Goal: Information Seeking & Learning: Learn about a topic

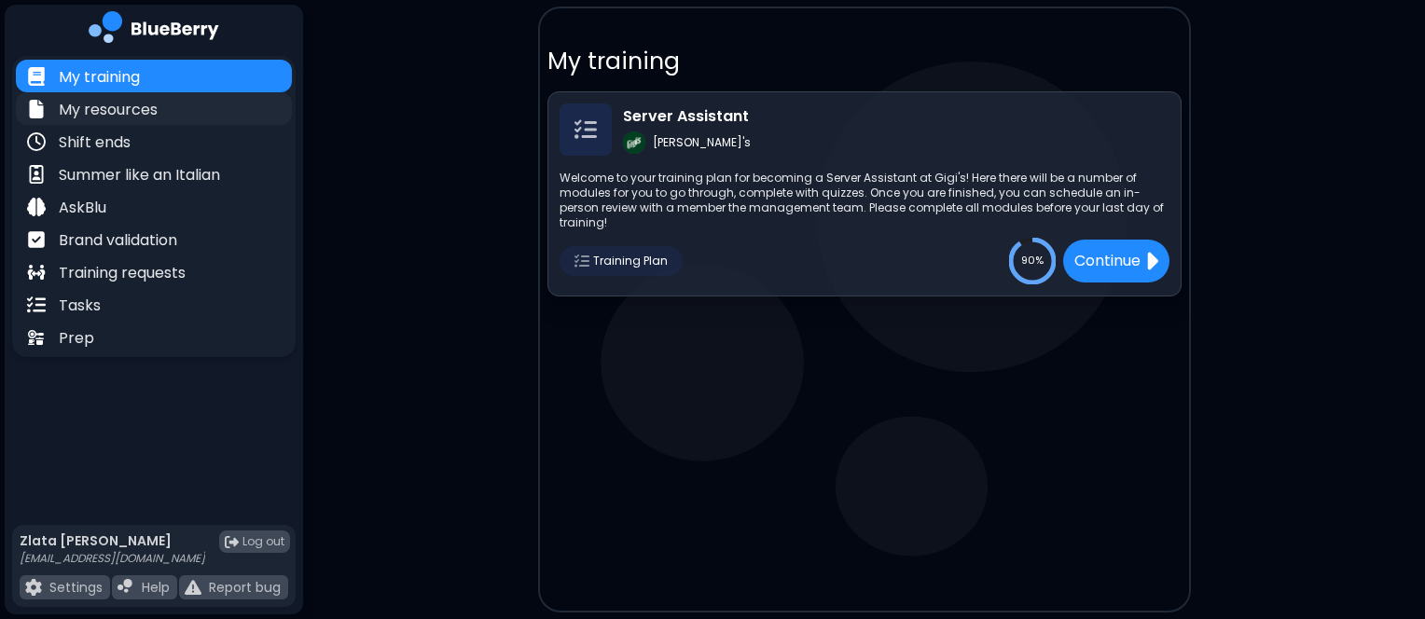
click at [86, 108] on p "My resources" at bounding box center [108, 110] width 99 height 22
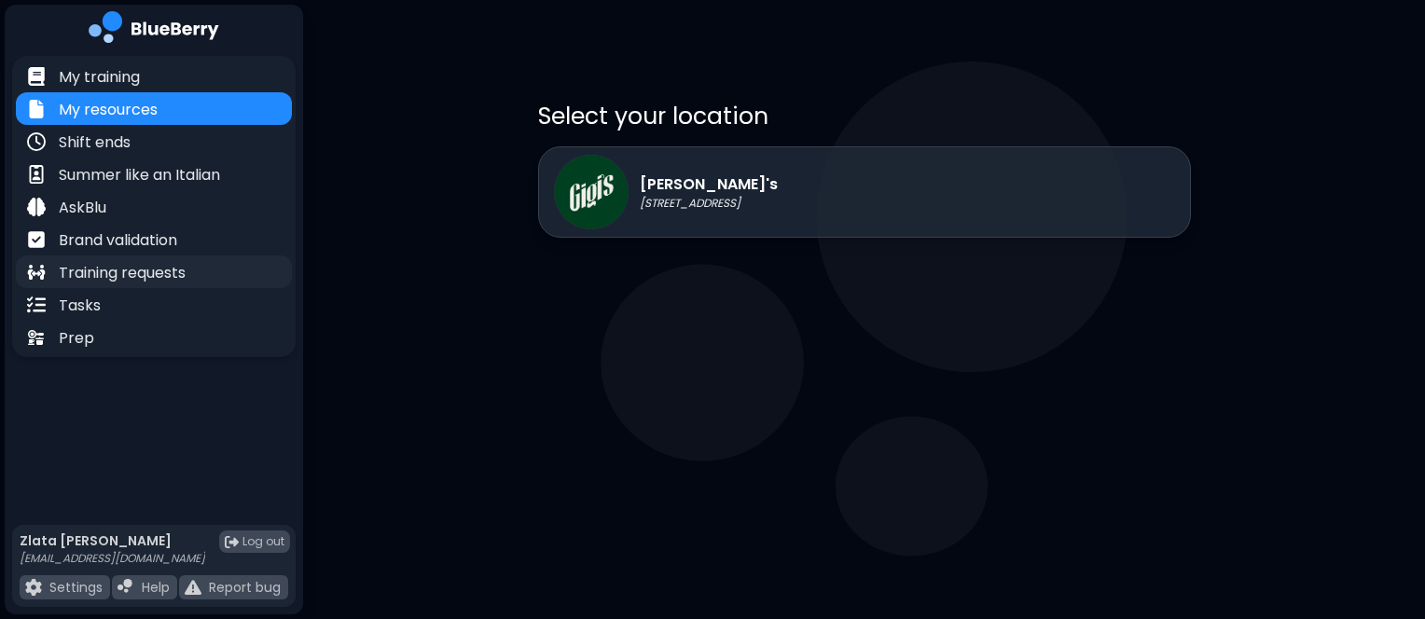
click at [168, 272] on p "Training requests" at bounding box center [122, 273] width 127 height 22
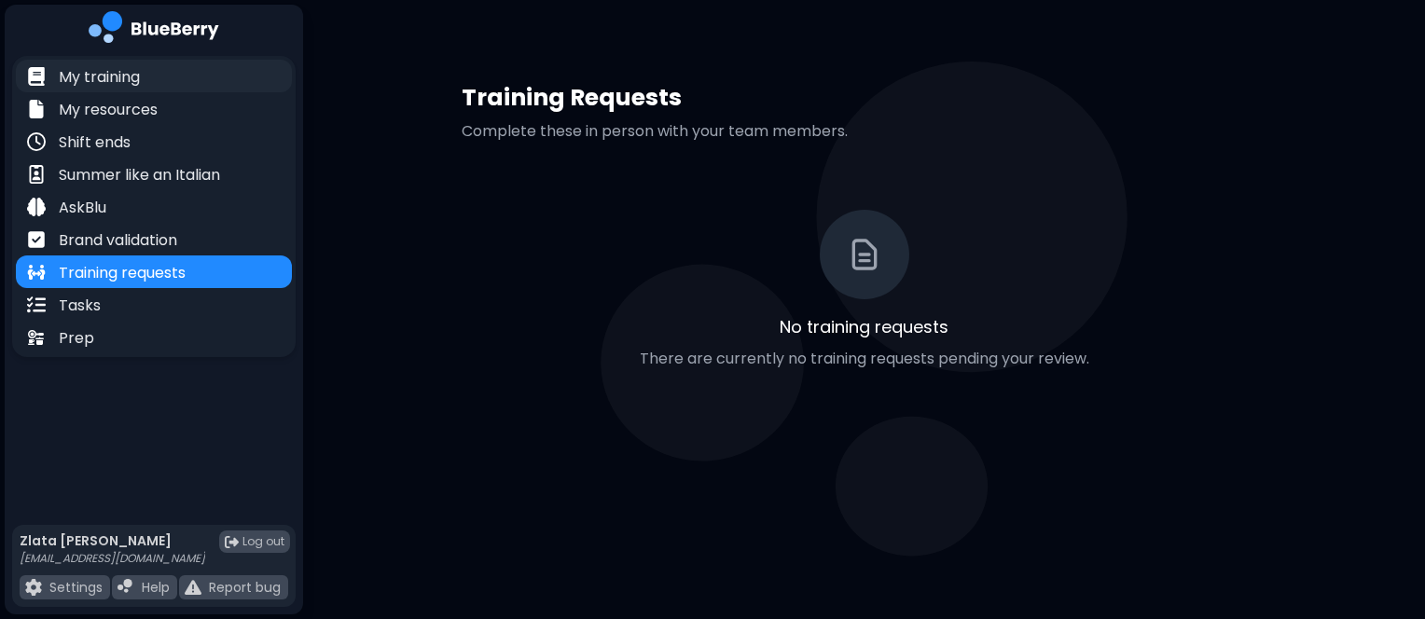
click at [112, 84] on p "My training" at bounding box center [99, 77] width 81 height 22
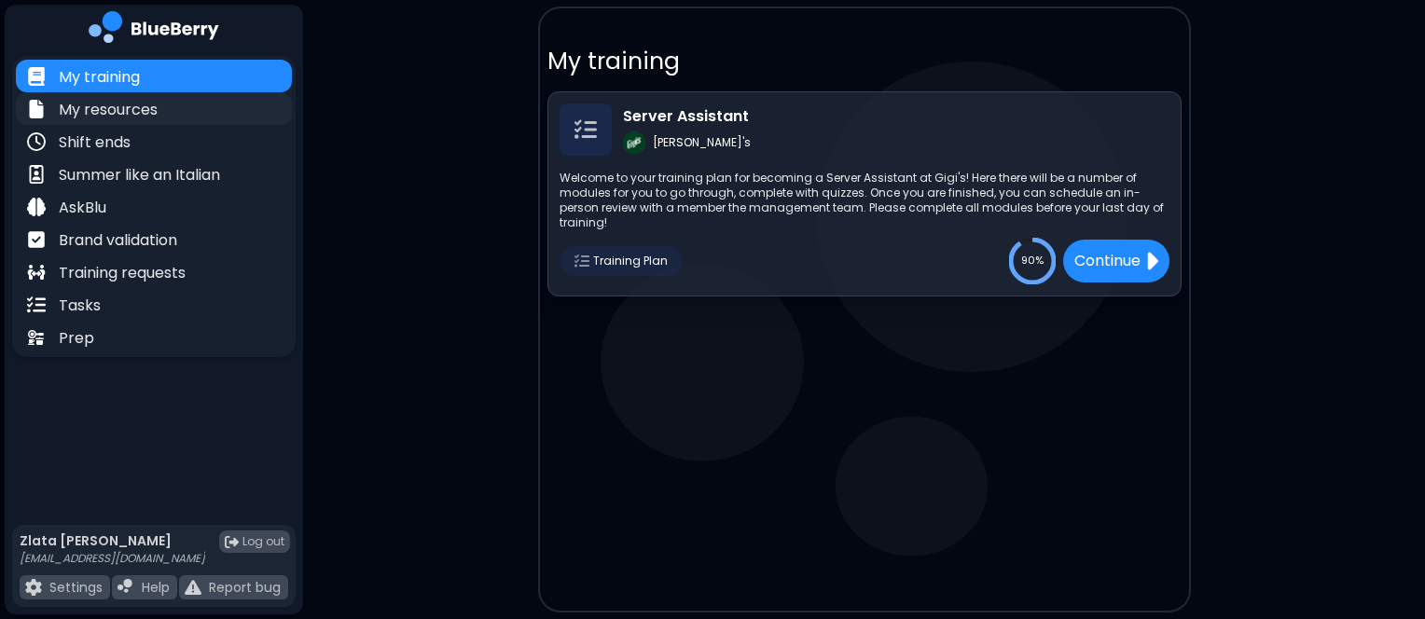
click at [120, 108] on p "My resources" at bounding box center [108, 110] width 99 height 22
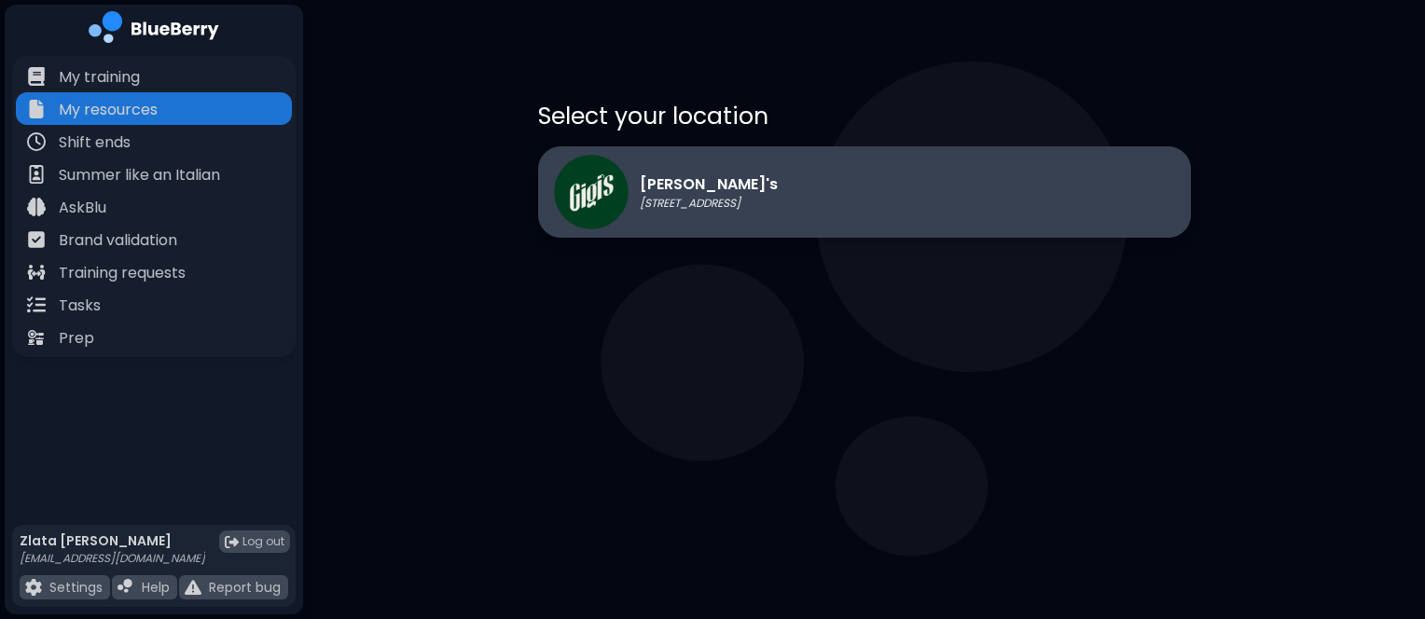
click at [742, 196] on p "[STREET_ADDRESS]" at bounding box center [709, 203] width 138 height 15
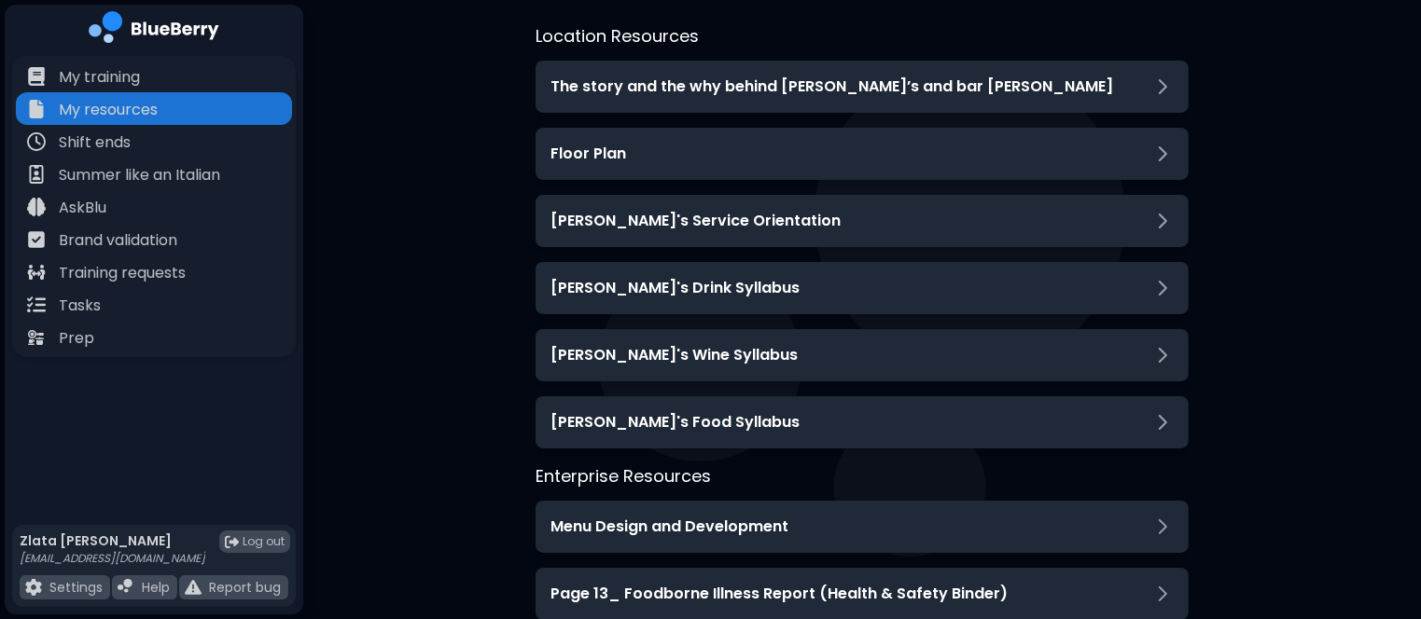
scroll to position [127, 0]
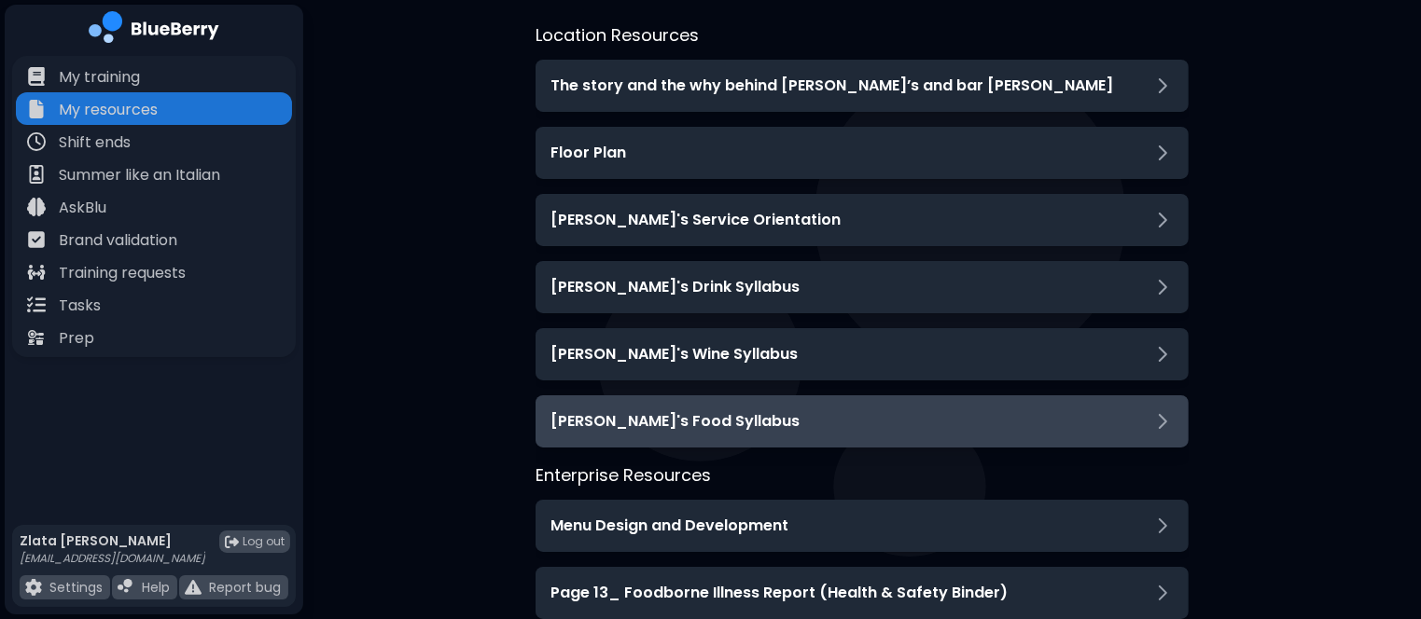
click at [619, 415] on h3 "[PERSON_NAME]'s Food Syllabus" at bounding box center [674, 421] width 249 height 22
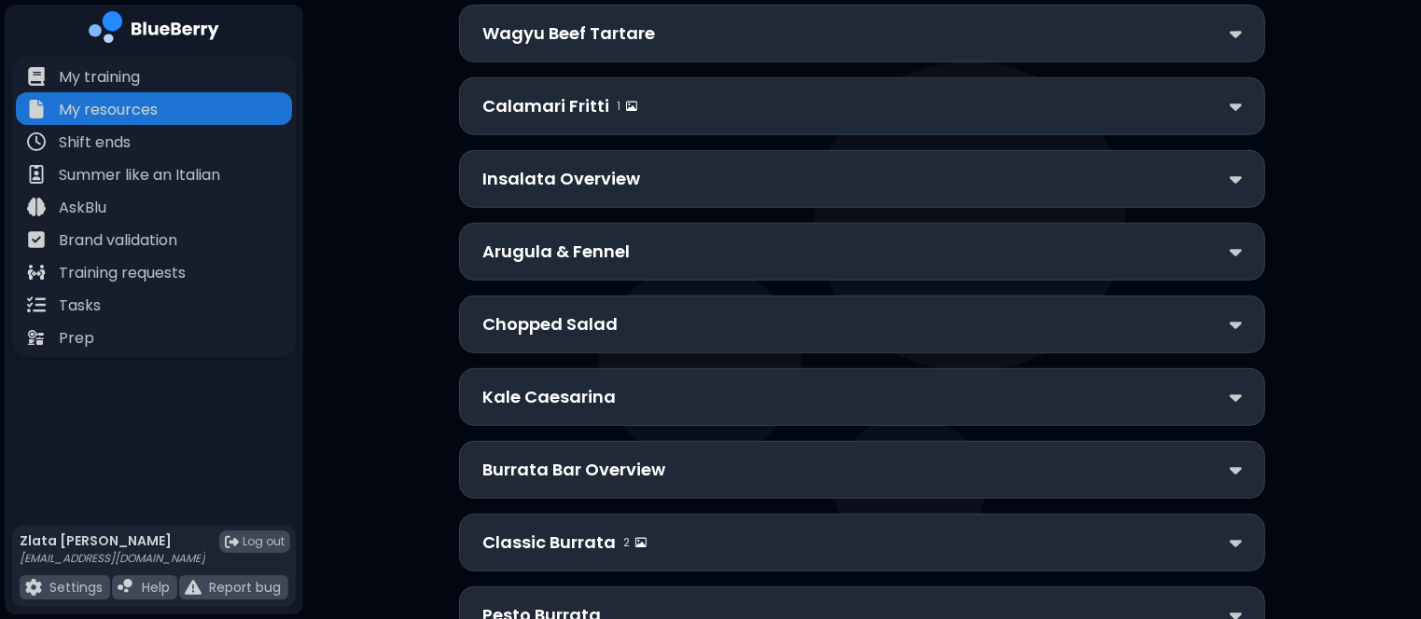
scroll to position [846, 0]
click at [629, 264] on div "Arugula & Fennel" at bounding box center [862, 251] width 806 height 58
click at [614, 247] on p "Arugula & Fennel" at bounding box center [555, 251] width 147 height 26
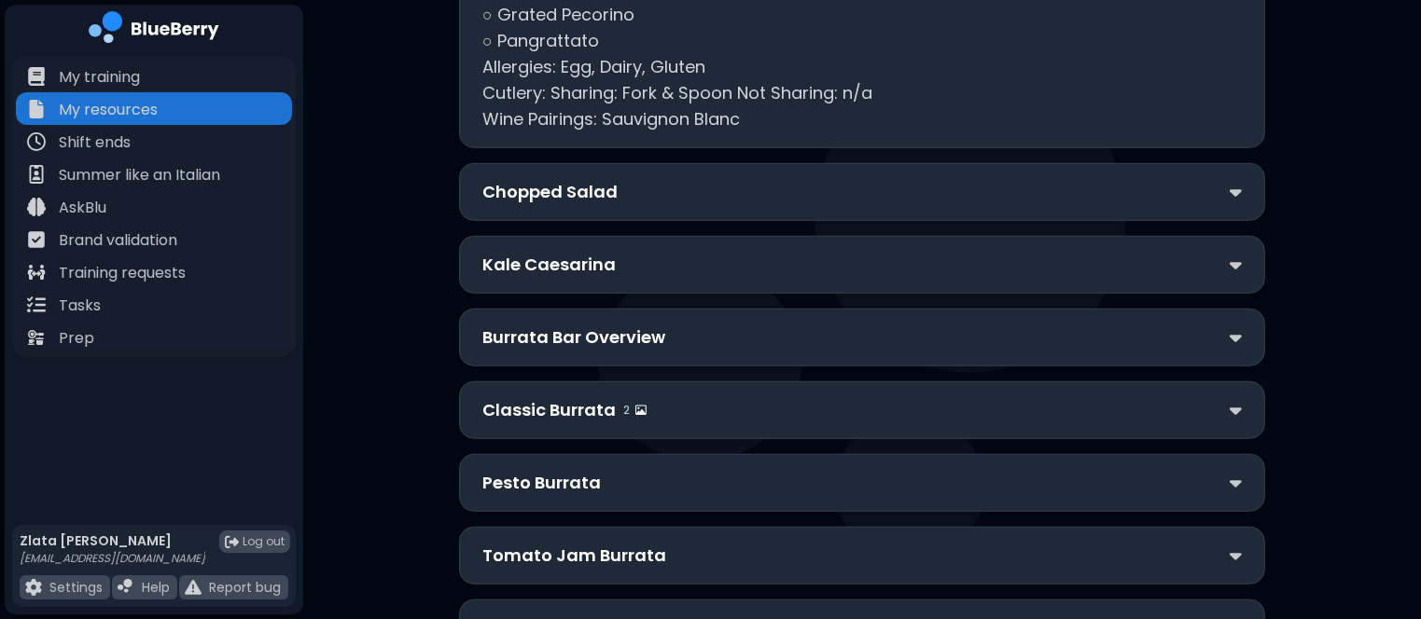
scroll to position [1498, 0]
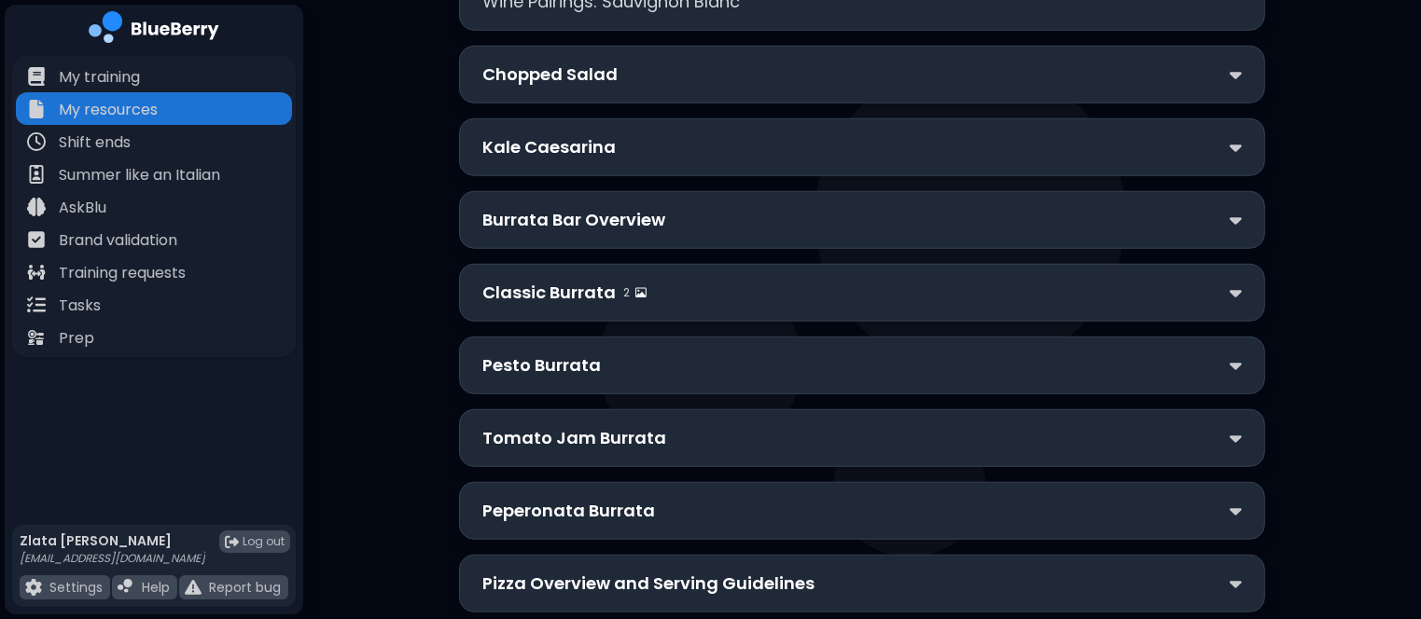
click at [601, 223] on p "Burrata Bar Overview" at bounding box center [573, 220] width 183 height 26
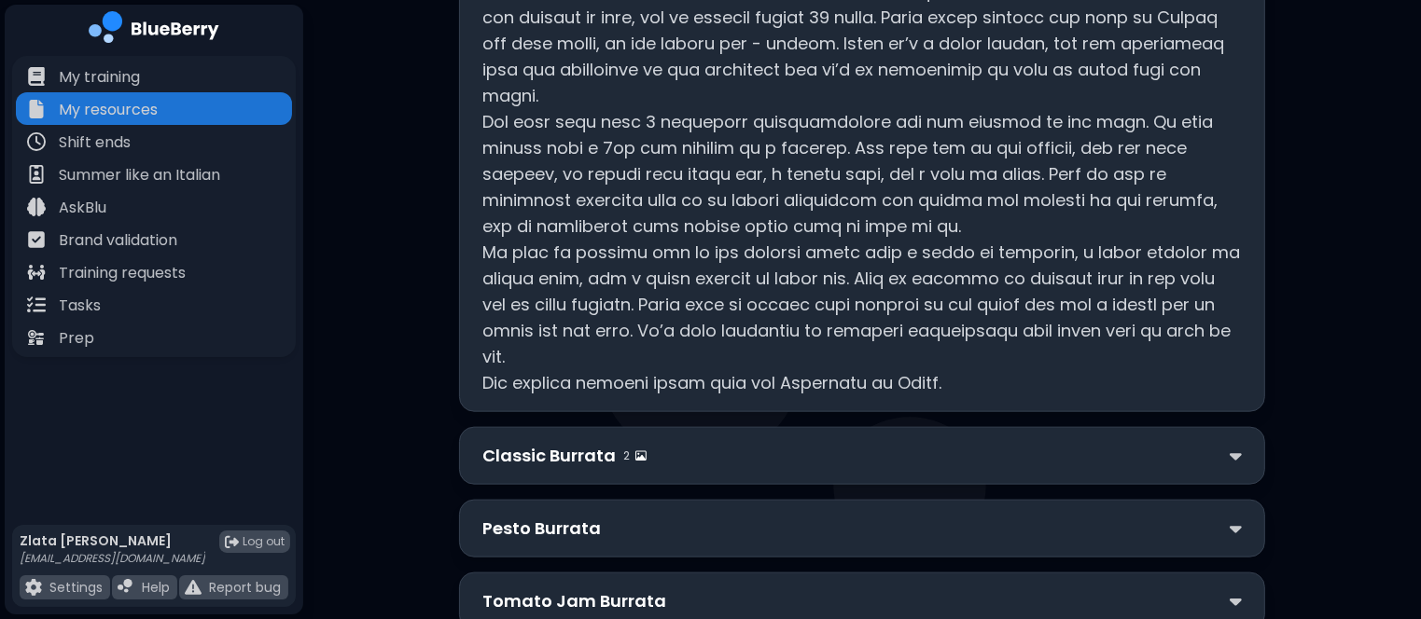
scroll to position [2119, 0]
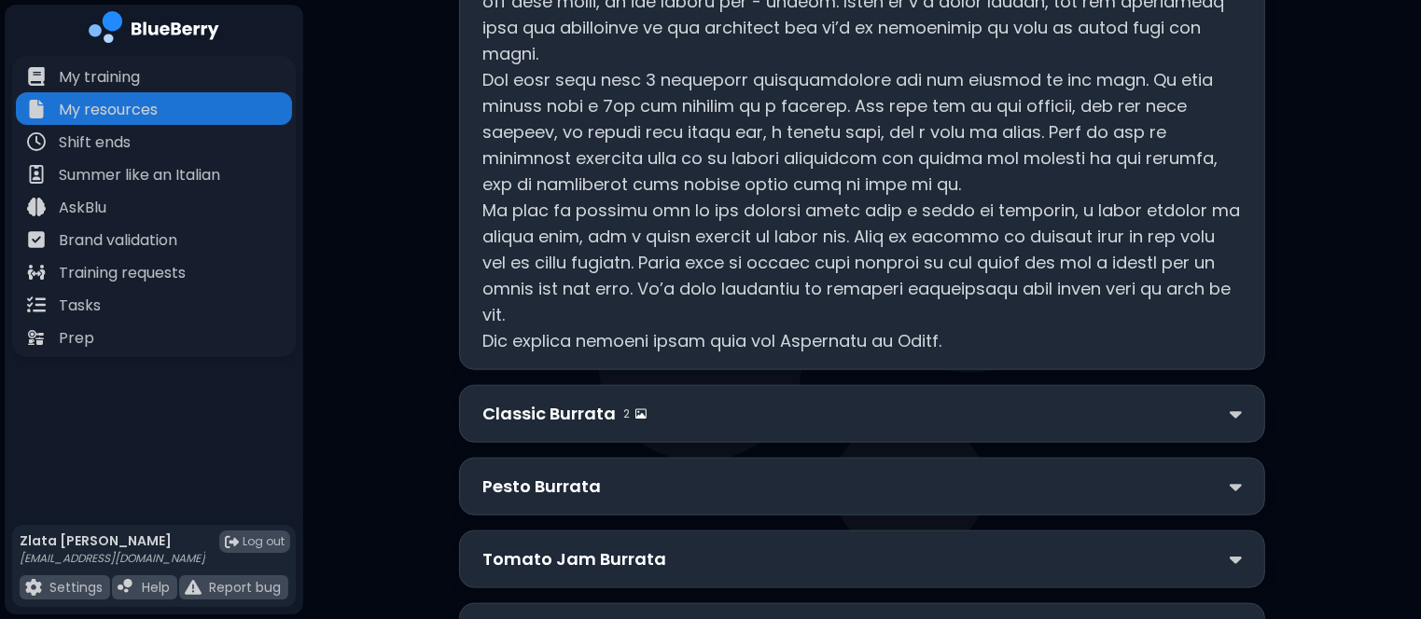
click at [506, 412] on p "Classic Burrata" at bounding box center [548, 414] width 133 height 26
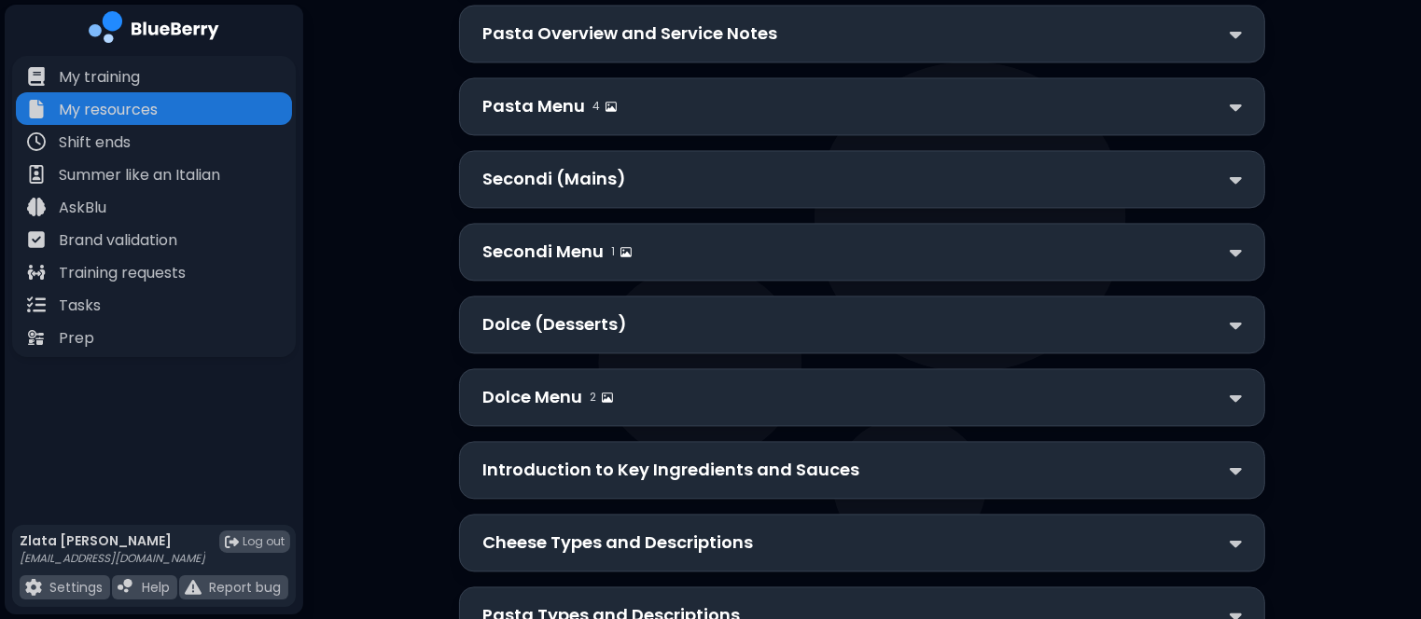
scroll to position [3883, 0]
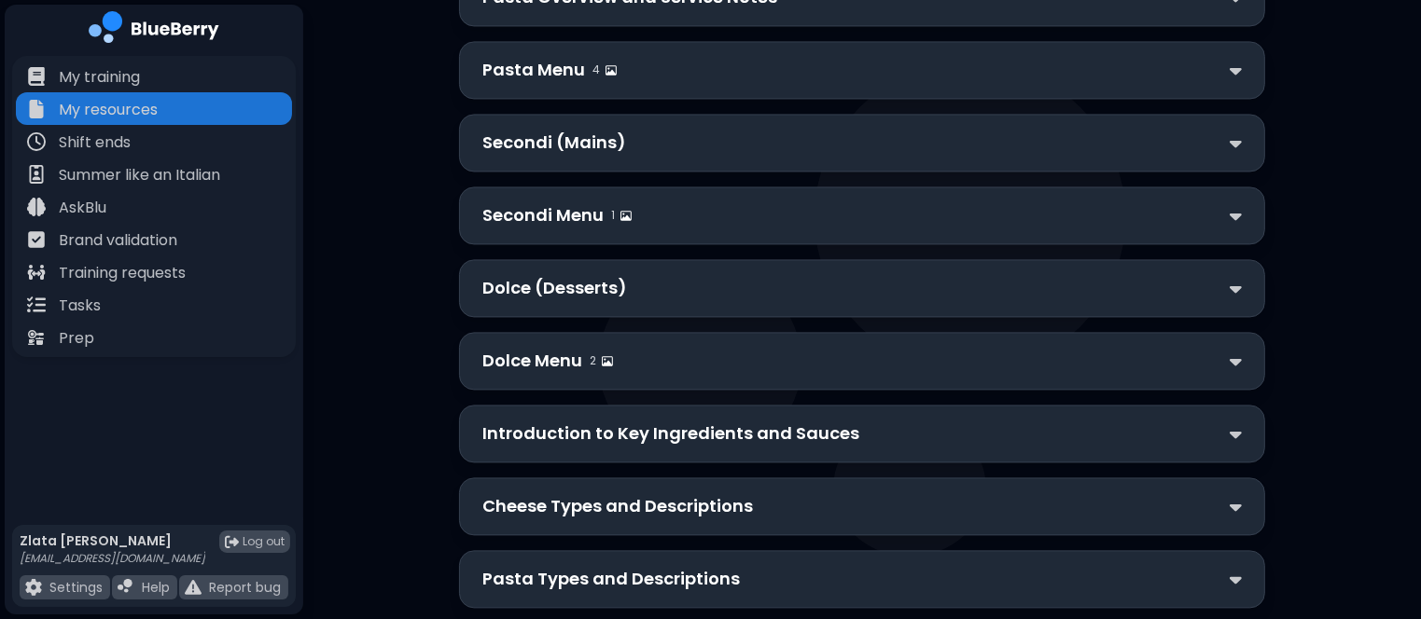
click at [623, 275] on div "Dolce (Desserts)" at bounding box center [861, 288] width 759 height 26
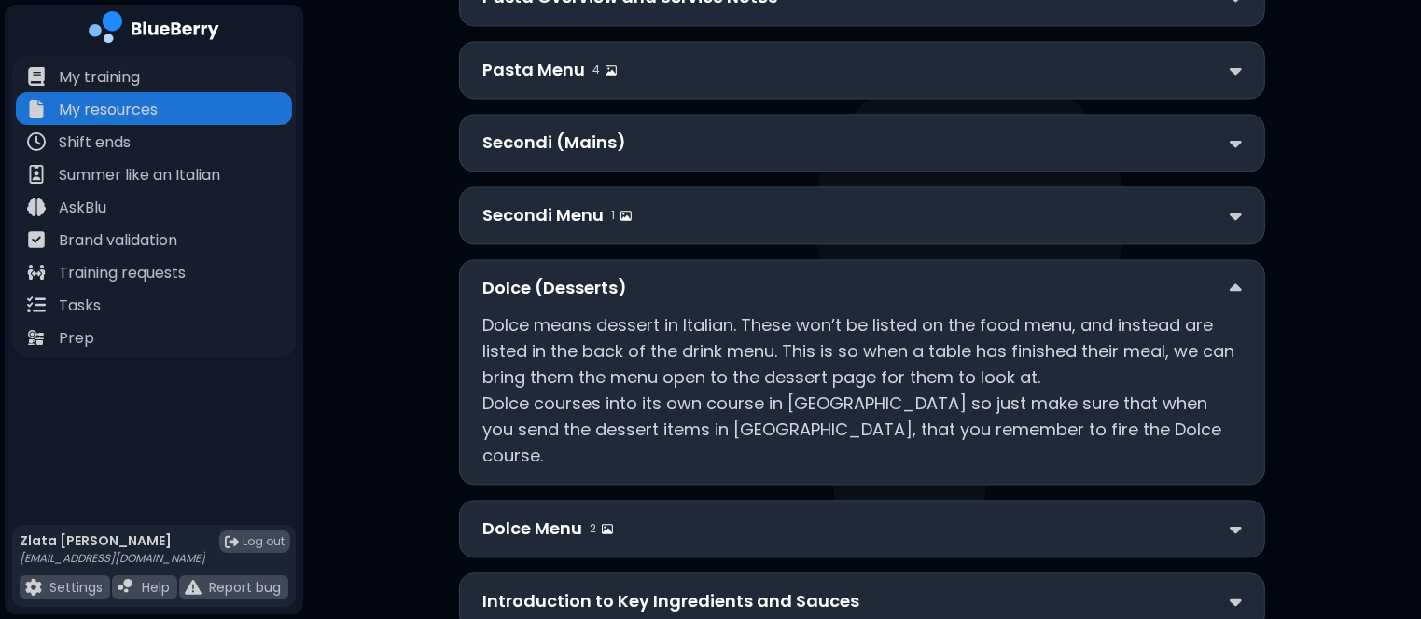
click at [548, 516] on p "Dolce Menu" at bounding box center [532, 529] width 100 height 26
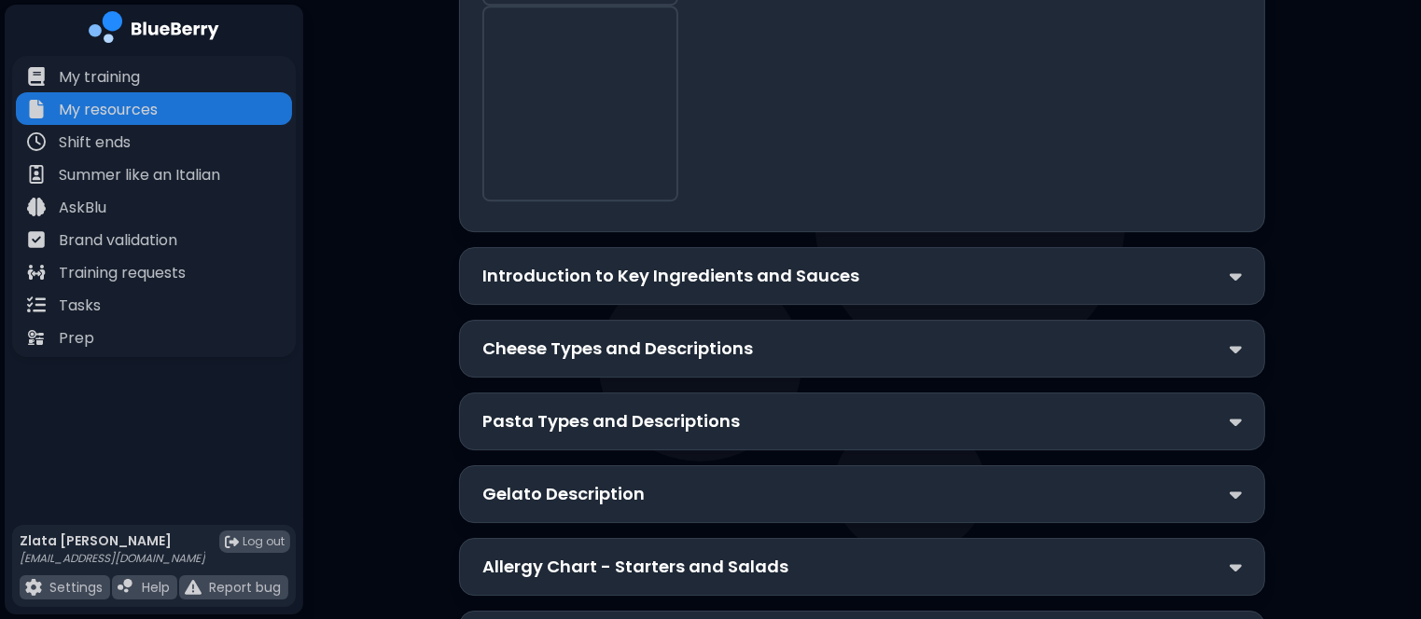
scroll to position [5964, 0]
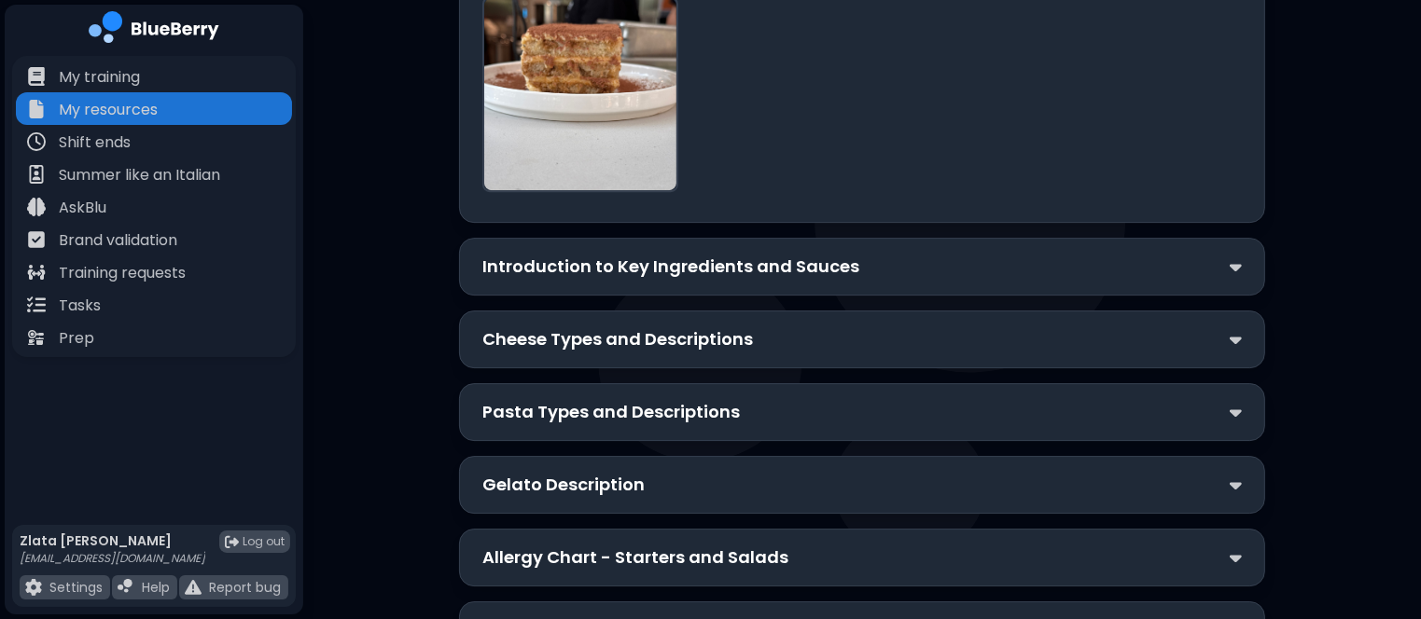
click at [593, 254] on p "Introduction to Key Ingredients and Sauces" at bounding box center [670, 267] width 377 height 26
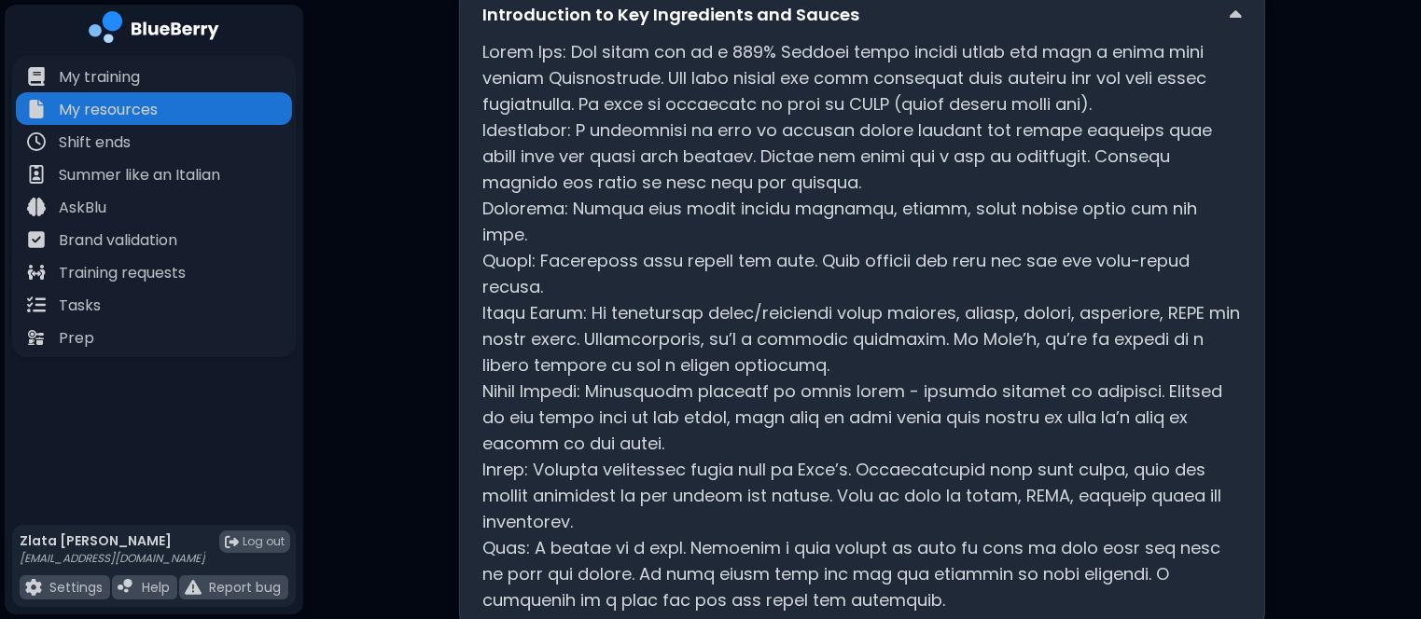
scroll to position [6216, 0]
click at [790, 188] on p at bounding box center [861, 326] width 759 height 575
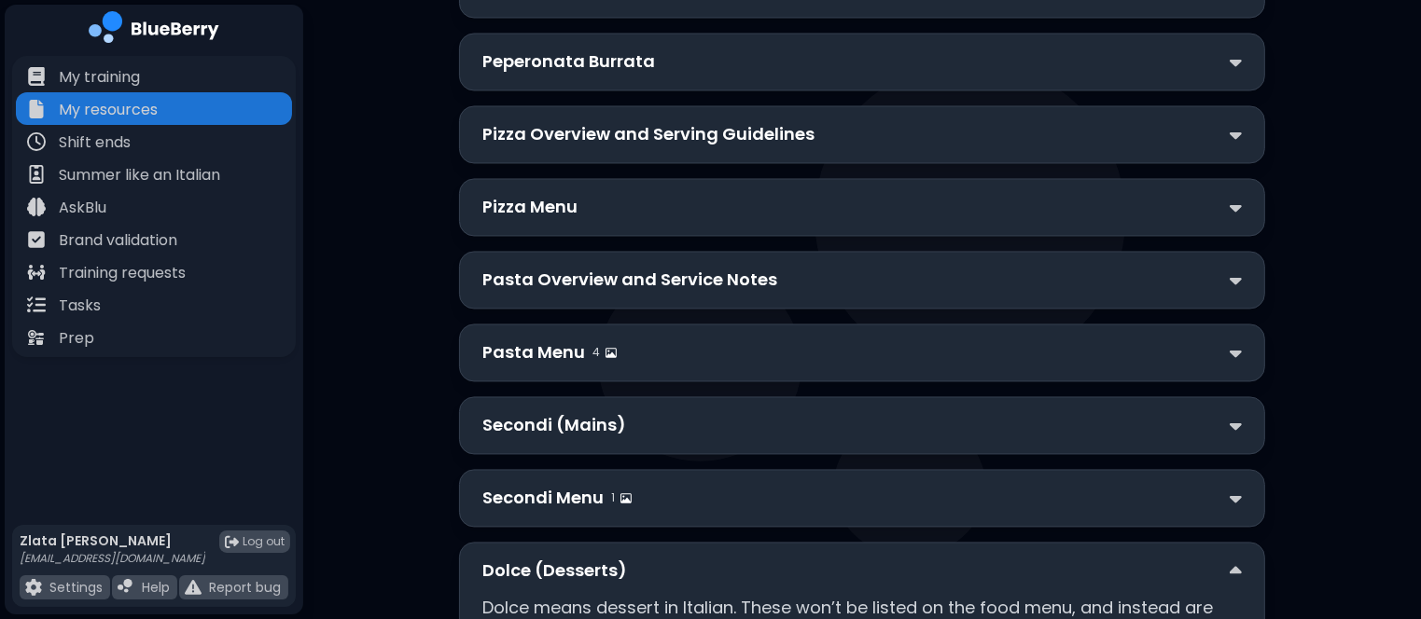
scroll to position [3600, 0]
click at [589, 486] on p "Secondi Menu" at bounding box center [542, 499] width 121 height 26
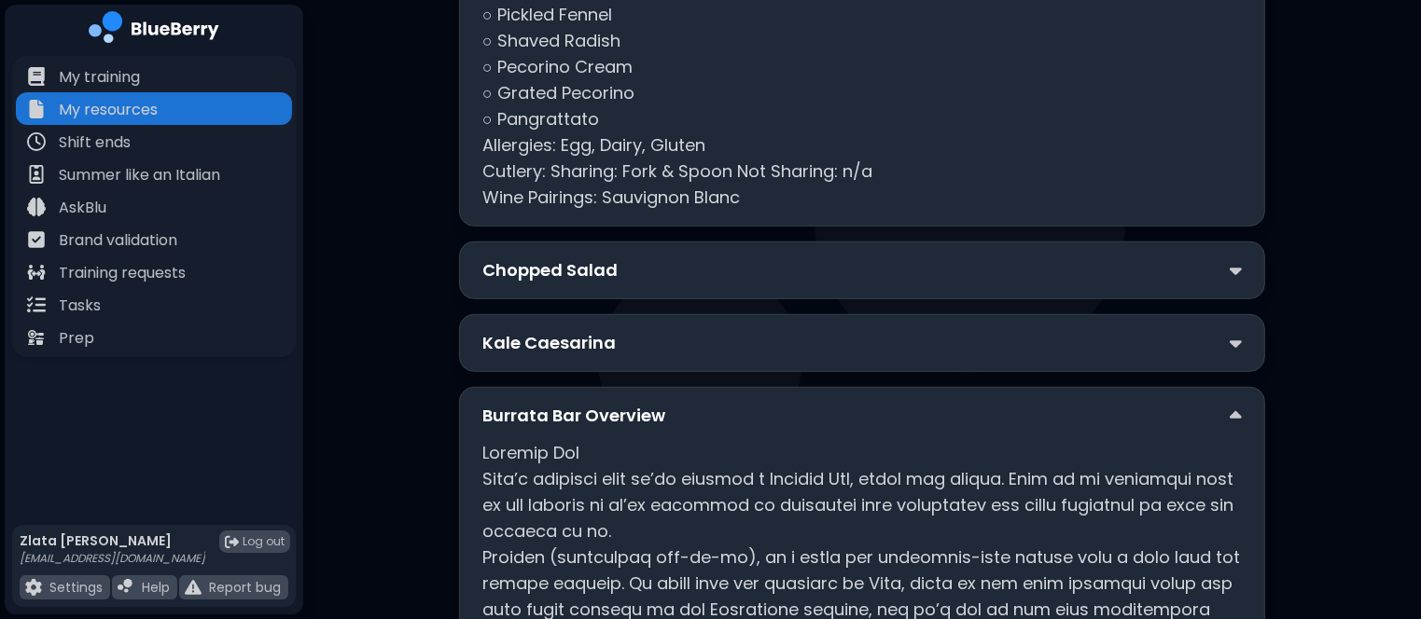
scroll to position [1317, 0]
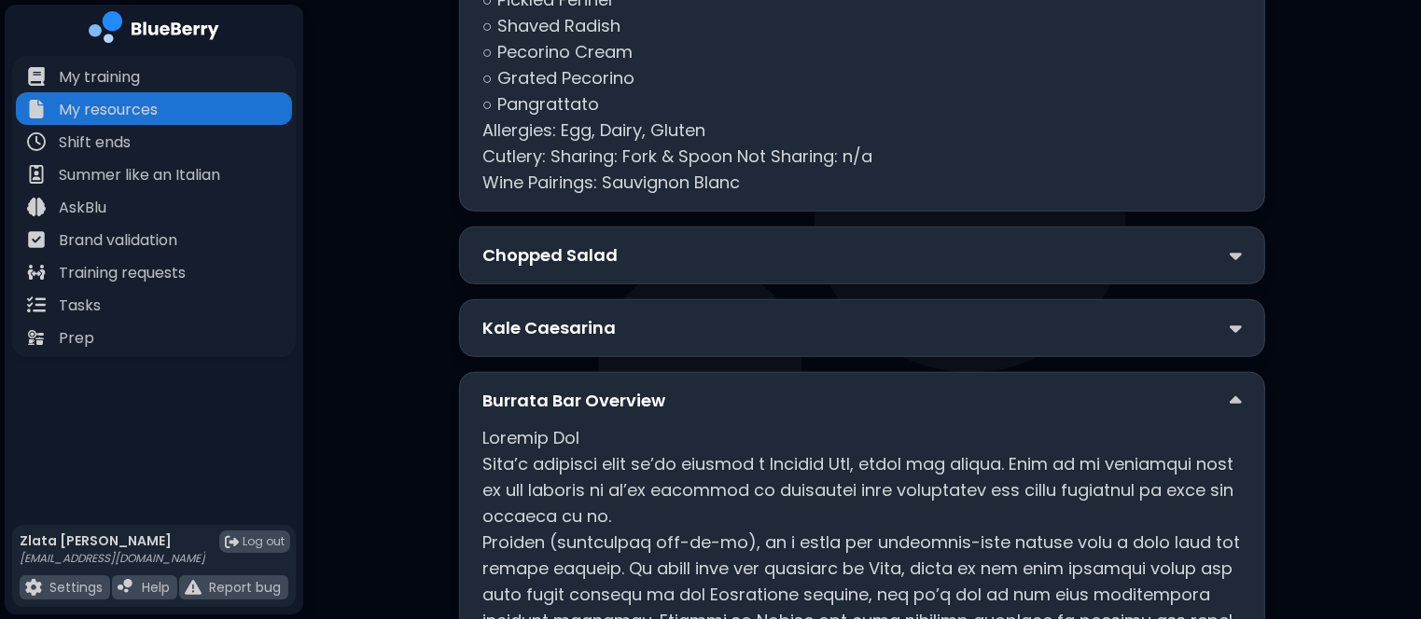
drag, startPoint x: 603, startPoint y: 280, endPoint x: 575, endPoint y: 254, distance: 39.0
click at [575, 254] on p "Chopped Salad" at bounding box center [549, 256] width 135 height 26
